Goal: Transaction & Acquisition: Download file/media

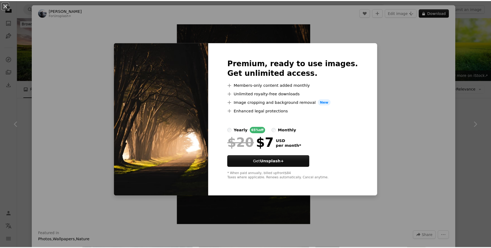
scroll to position [3497, 0]
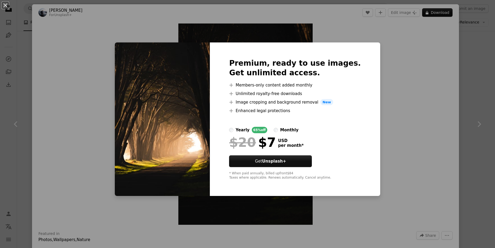
click at [403, 135] on div "An X shape Premium, ready to use images. Get unlimited access. A plus sign Memb…" at bounding box center [247, 124] width 495 height 248
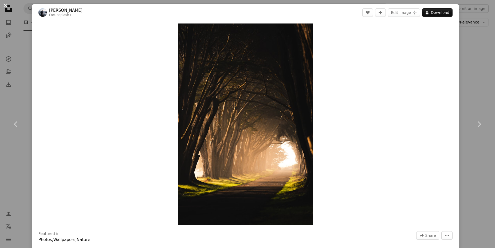
click at [5, 7] on button "An X shape" at bounding box center [5, 5] width 6 height 6
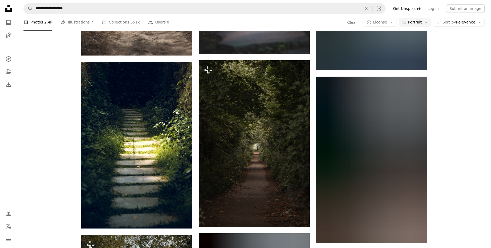
scroll to position [5366, 0]
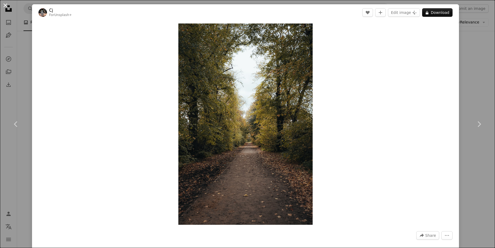
click at [6, 6] on button "An X shape" at bounding box center [5, 5] width 6 height 6
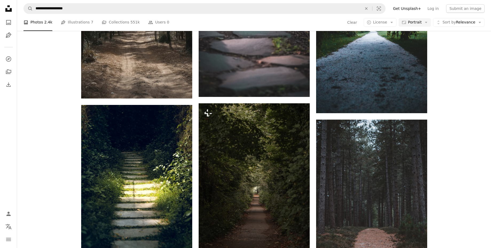
scroll to position [5313, 0]
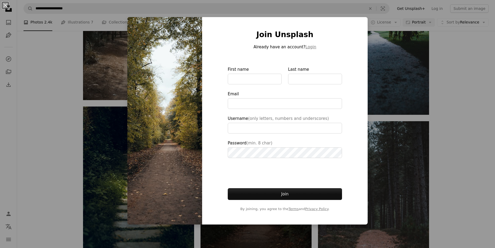
click at [435, 161] on div "An X shape Join Unsplash Already have an account? Login First name Last name Em…" at bounding box center [247, 124] width 495 height 248
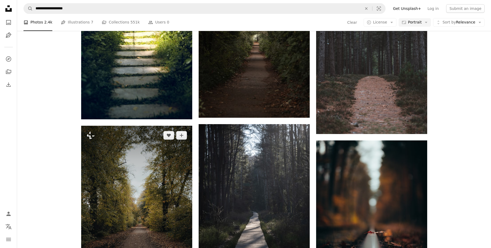
scroll to position [5473, 0]
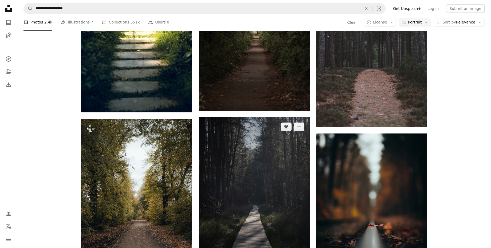
click at [248, 117] on img at bounding box center [254, 200] width 111 height 167
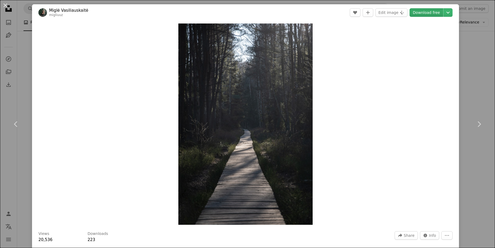
click at [414, 14] on link "Download free" at bounding box center [427, 12] width 34 height 9
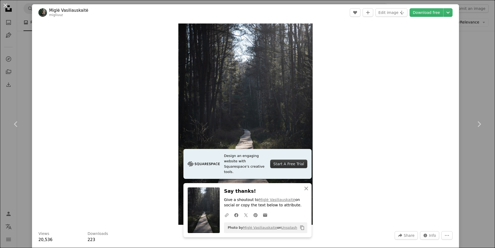
click at [345, 118] on div "Zoom in" at bounding box center [245, 124] width 427 height 207
click at [4, 6] on button "An X shape" at bounding box center [5, 5] width 6 height 6
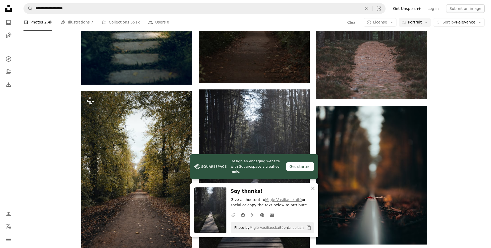
scroll to position [5580, 0]
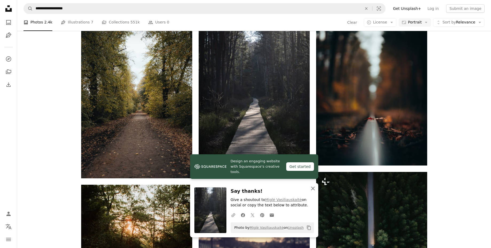
click at [312, 189] on icon "button" at bounding box center [313, 189] width 4 height 4
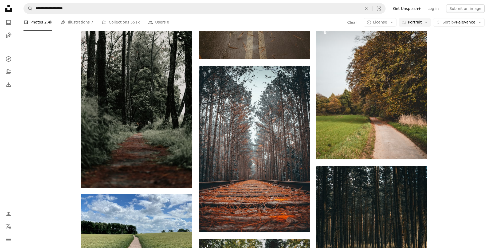
scroll to position [6861, 0]
